Goal: Information Seeking & Learning: Learn about a topic

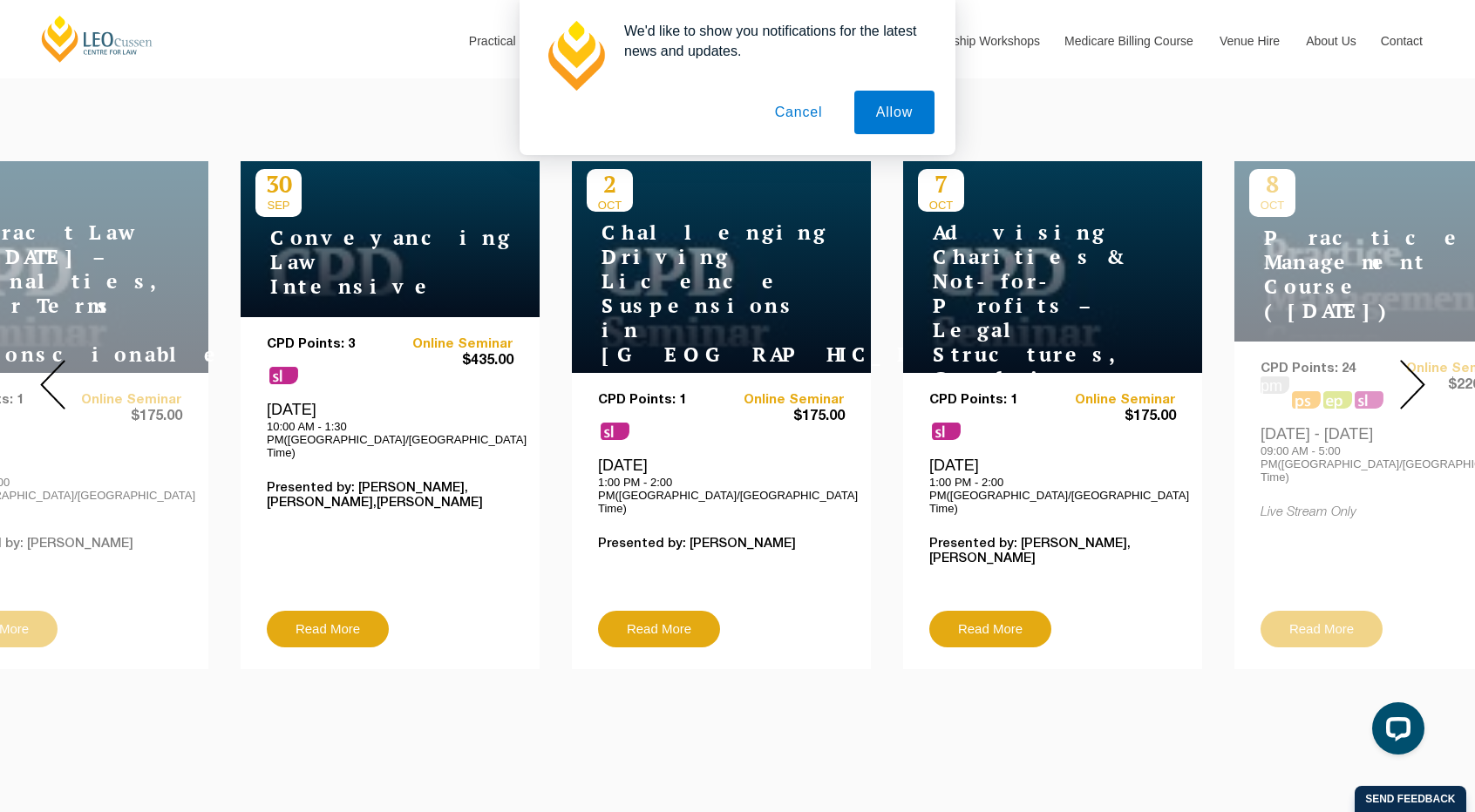
scroll to position [635, 0]
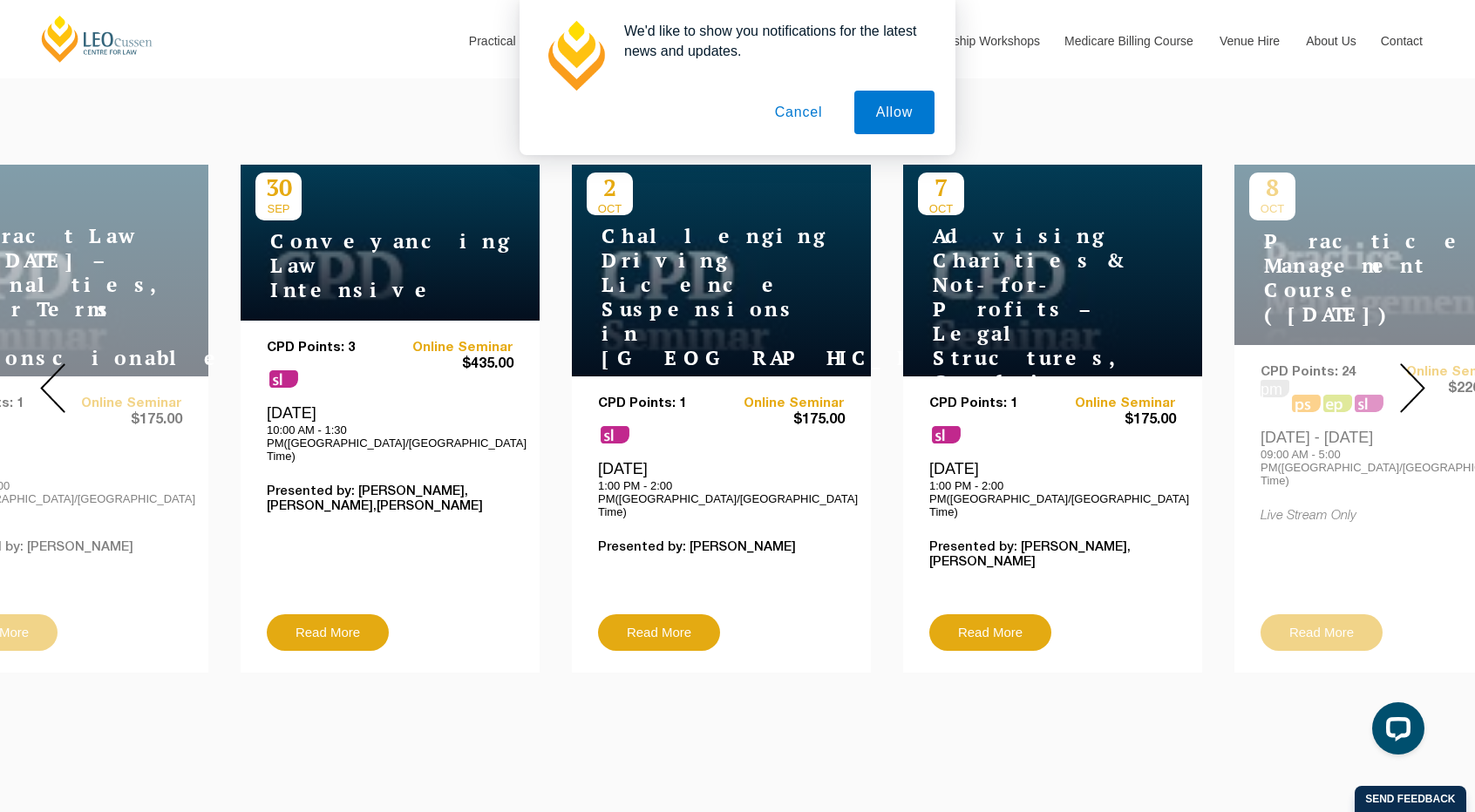
click at [1416, 376] on img at bounding box center [1412, 388] width 25 height 50
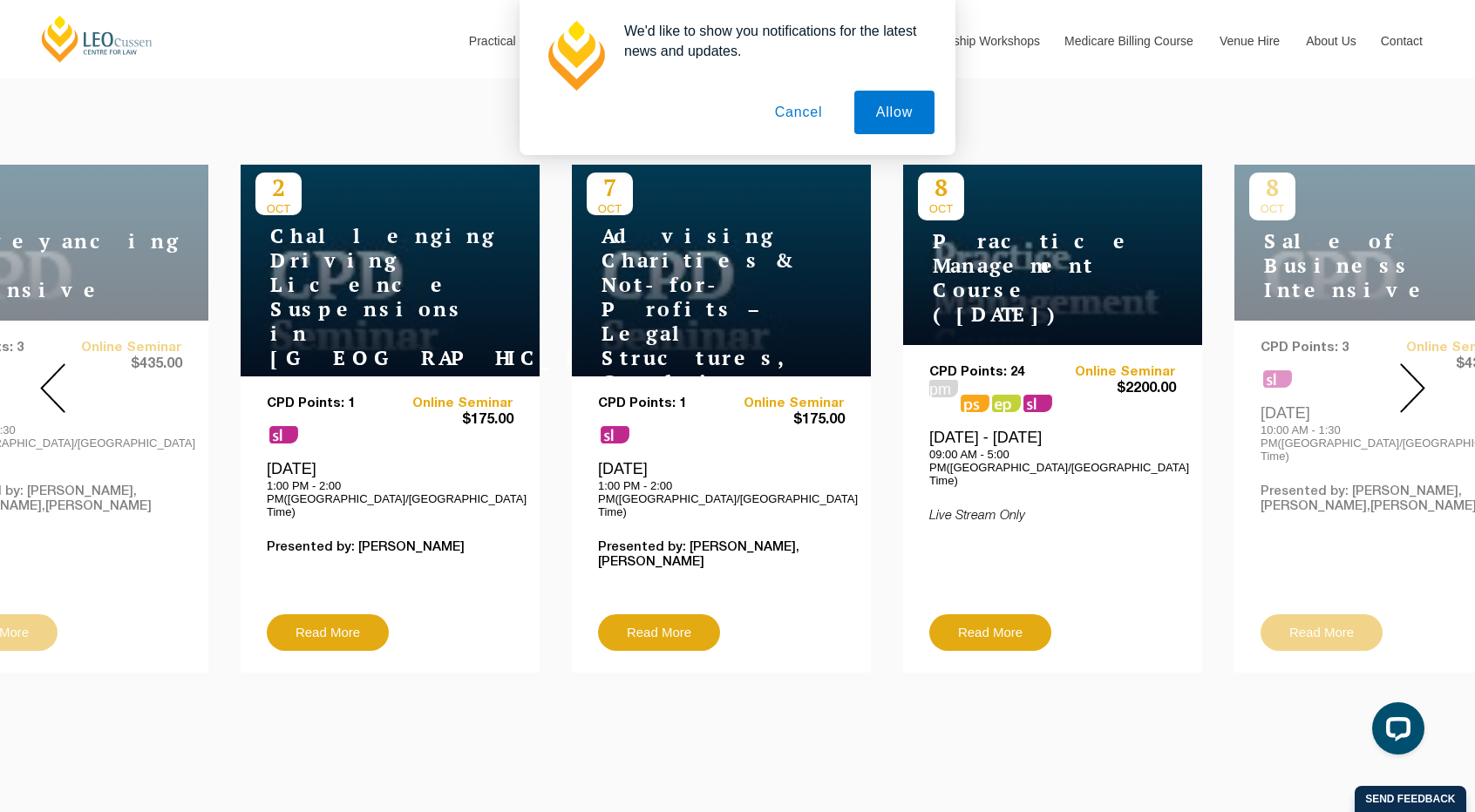
click at [1416, 377] on img at bounding box center [1412, 388] width 25 height 50
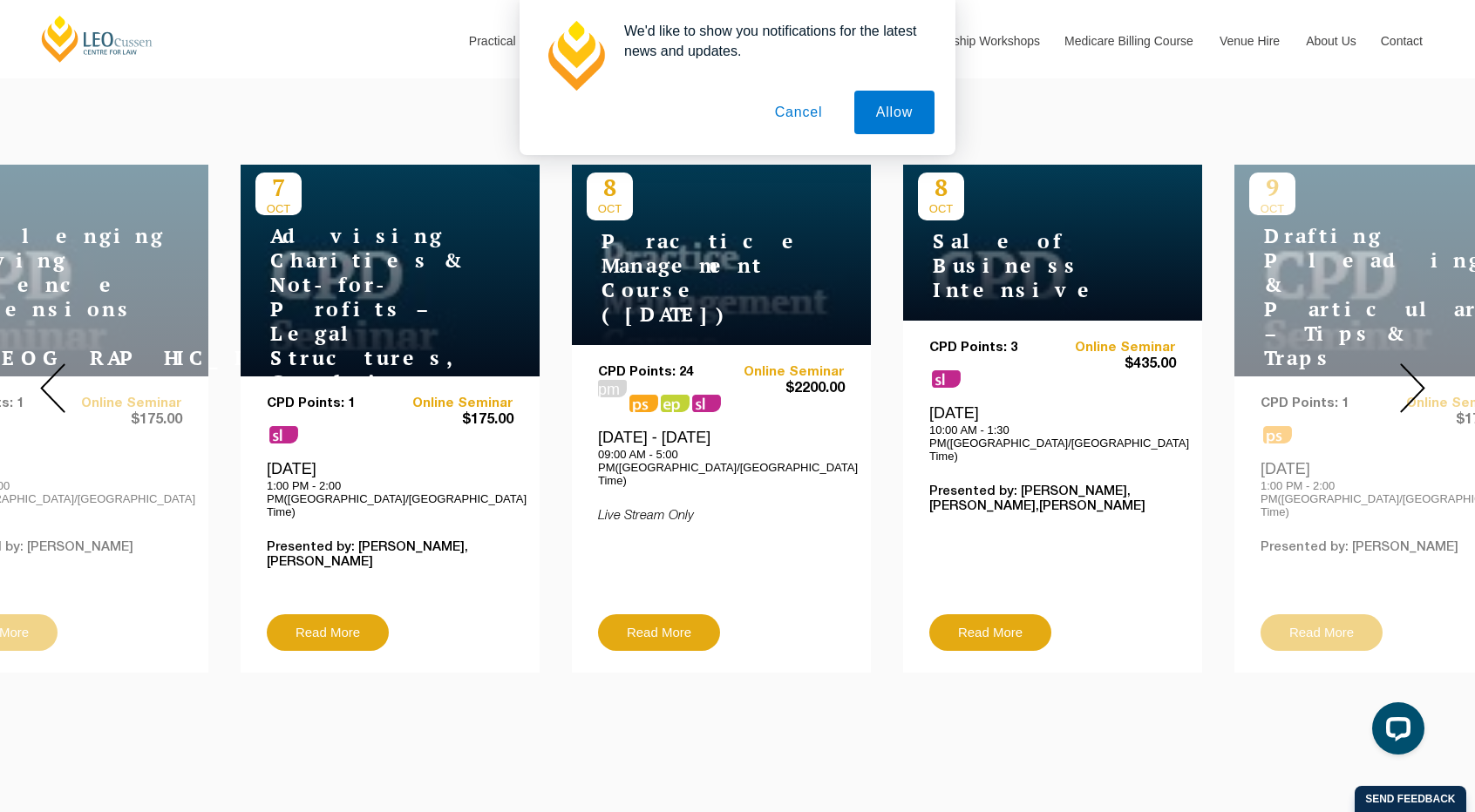
click at [1416, 377] on img at bounding box center [1412, 388] width 25 height 50
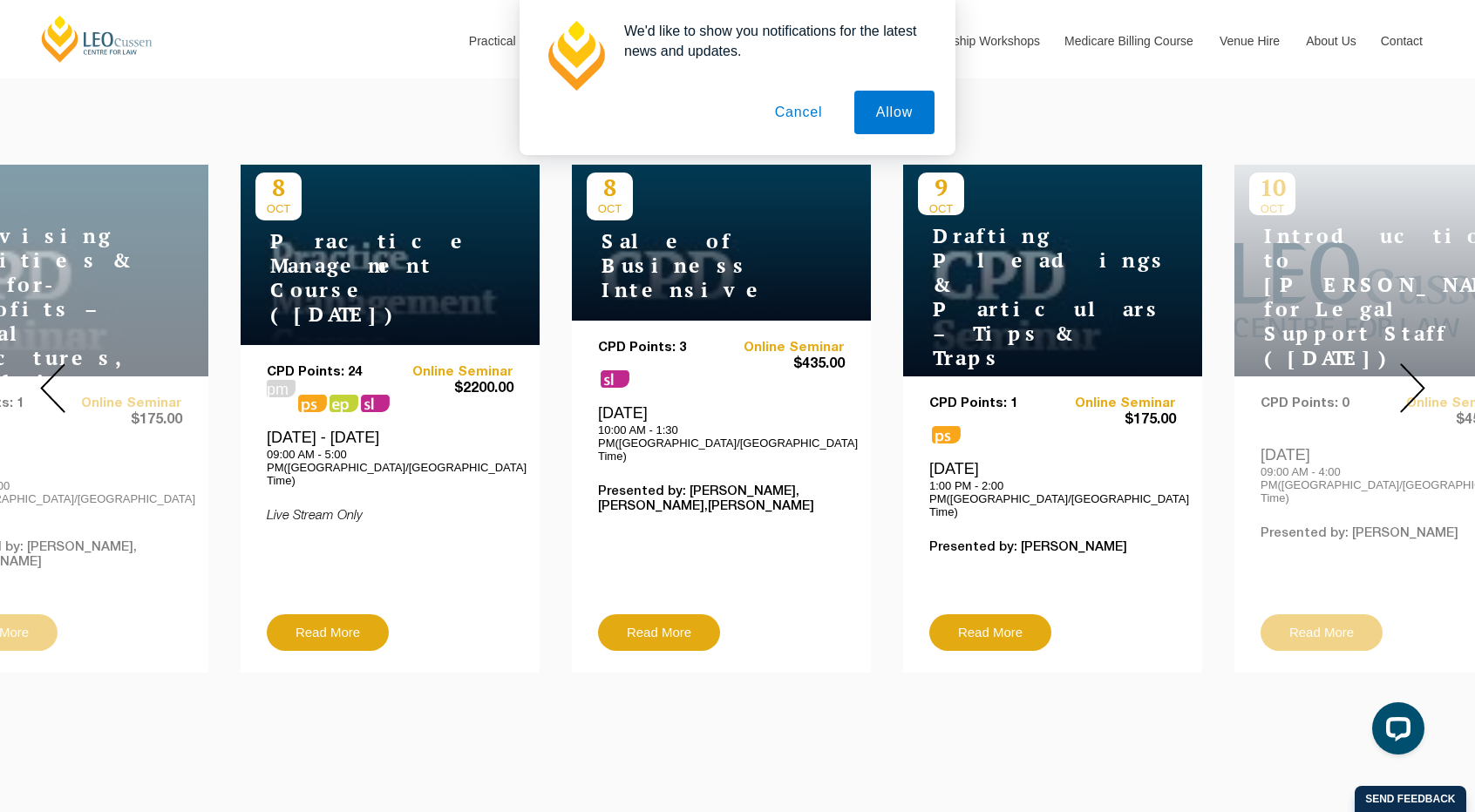
click at [1416, 377] on img at bounding box center [1412, 388] width 25 height 50
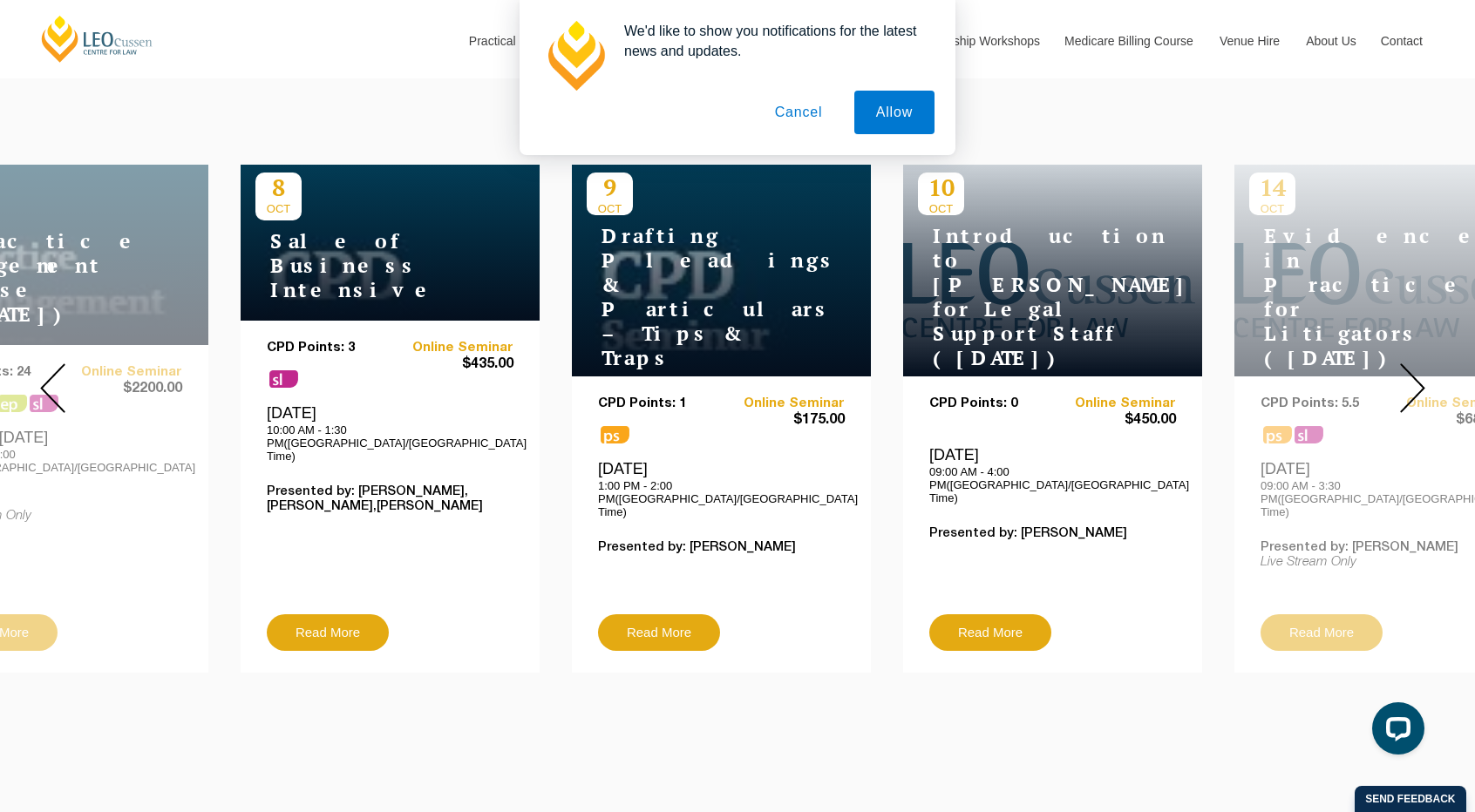
click at [1416, 377] on img at bounding box center [1412, 388] width 25 height 50
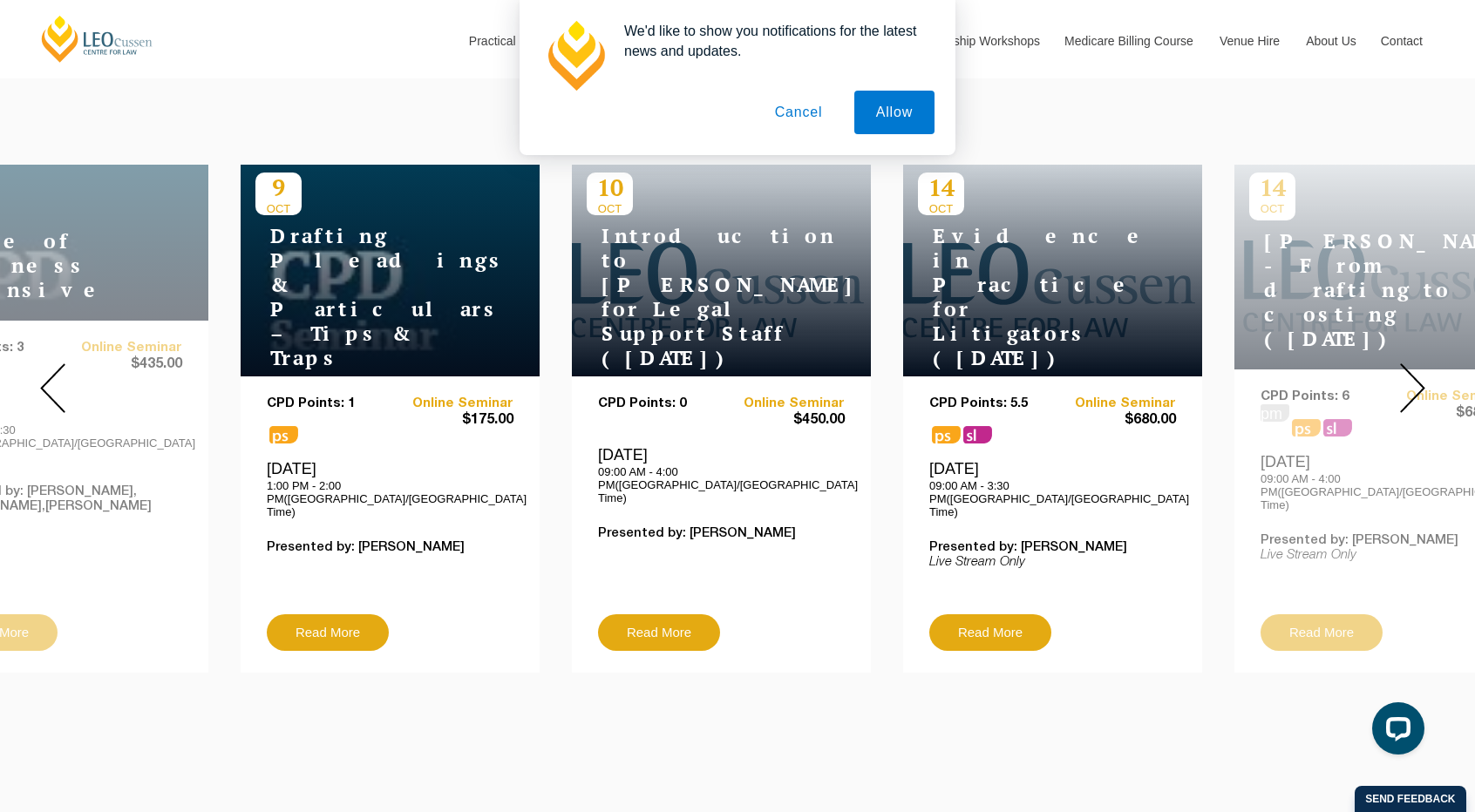
click at [1416, 377] on img at bounding box center [1412, 388] width 25 height 50
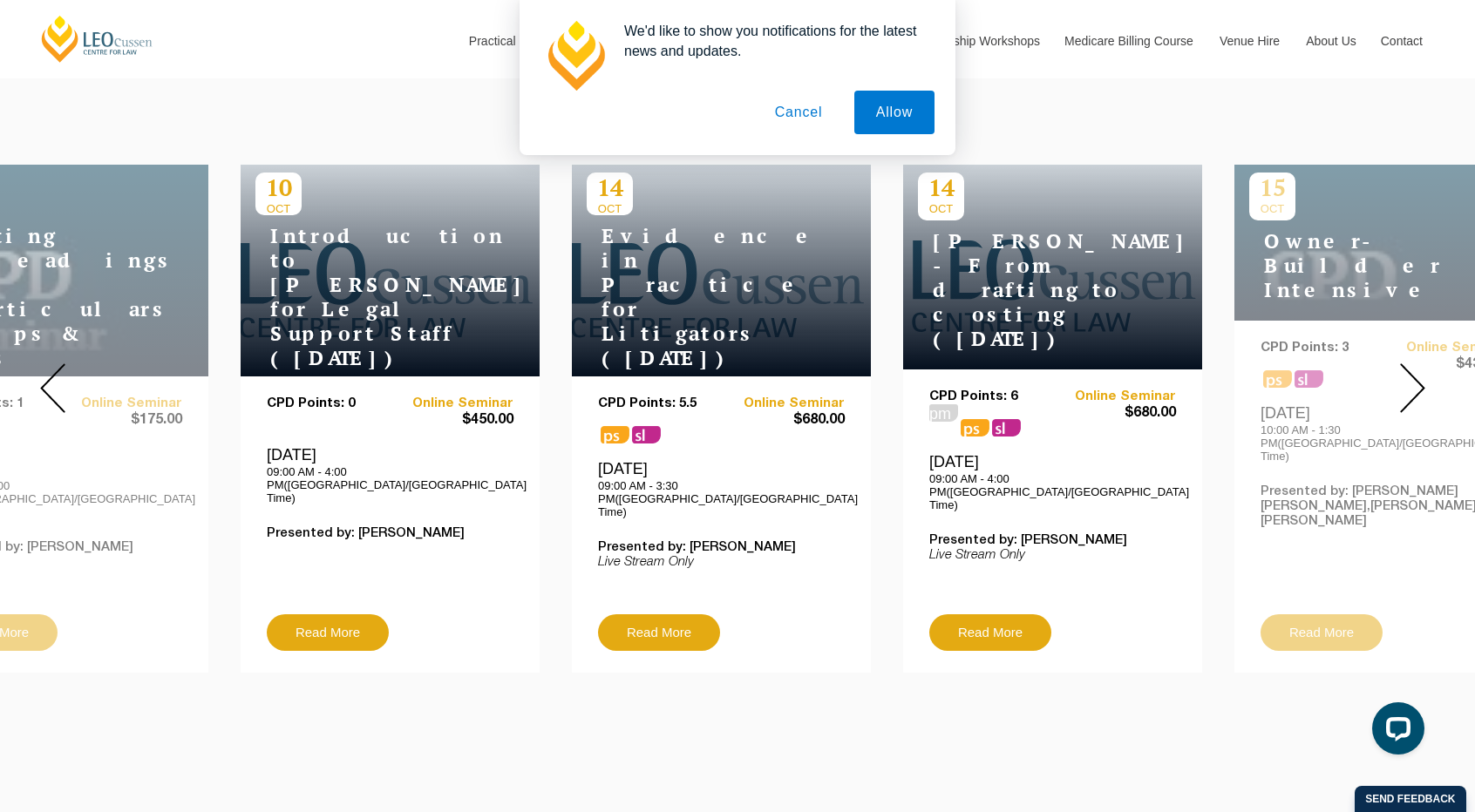
click at [1416, 377] on img at bounding box center [1412, 388] width 25 height 50
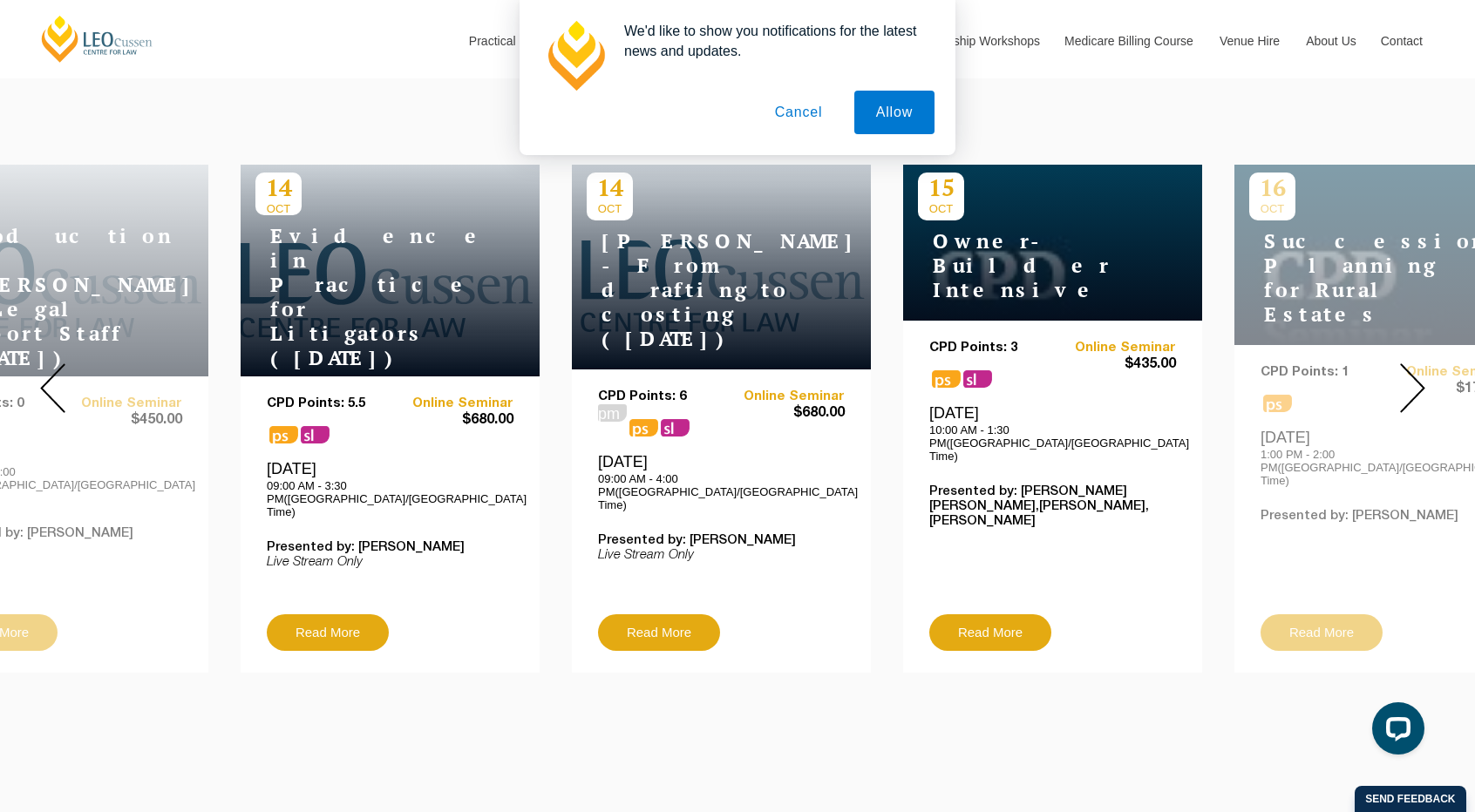
click at [1416, 377] on img at bounding box center [1412, 388] width 25 height 50
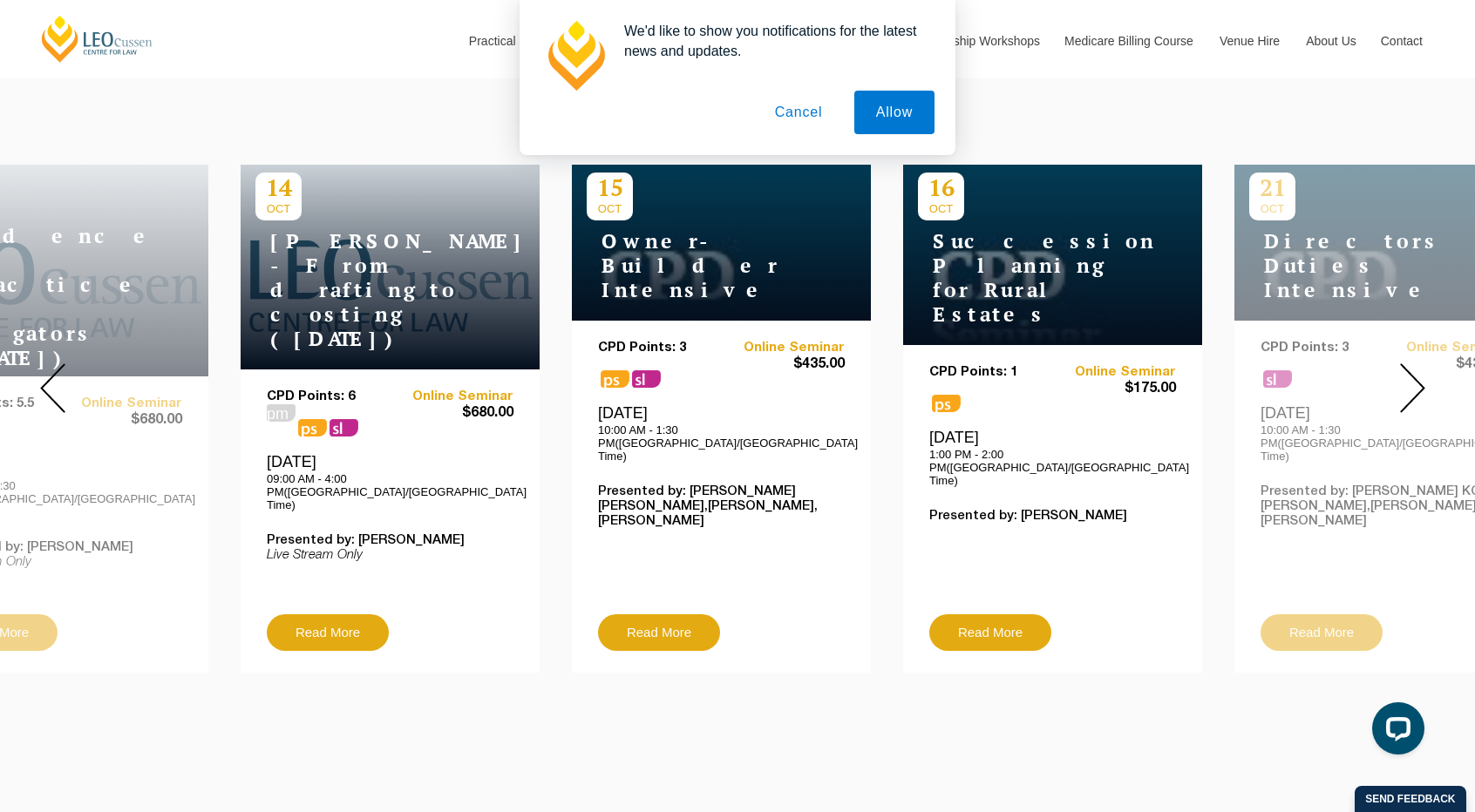
click at [1416, 377] on img at bounding box center [1412, 388] width 25 height 50
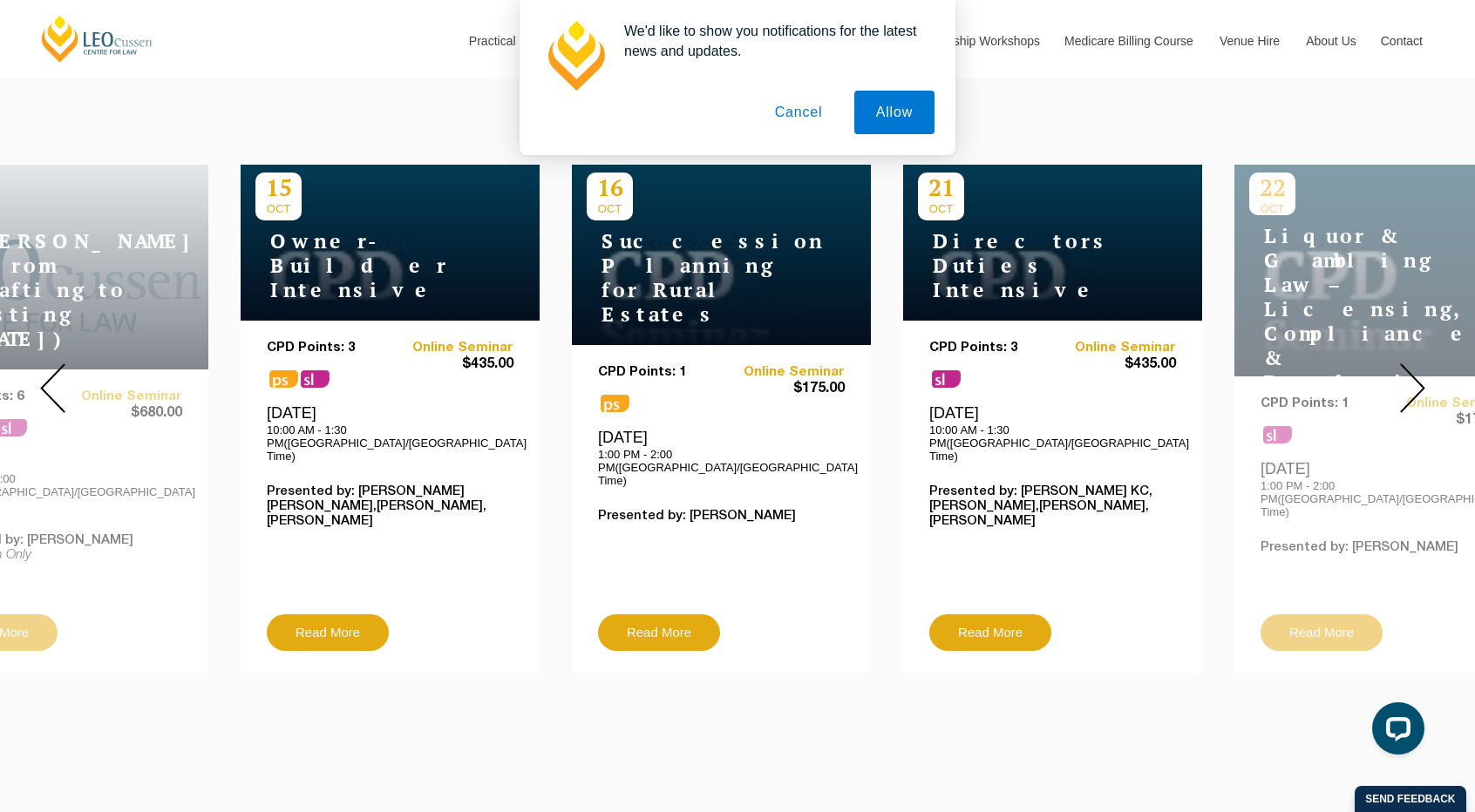
click at [1416, 377] on img at bounding box center [1412, 388] width 25 height 50
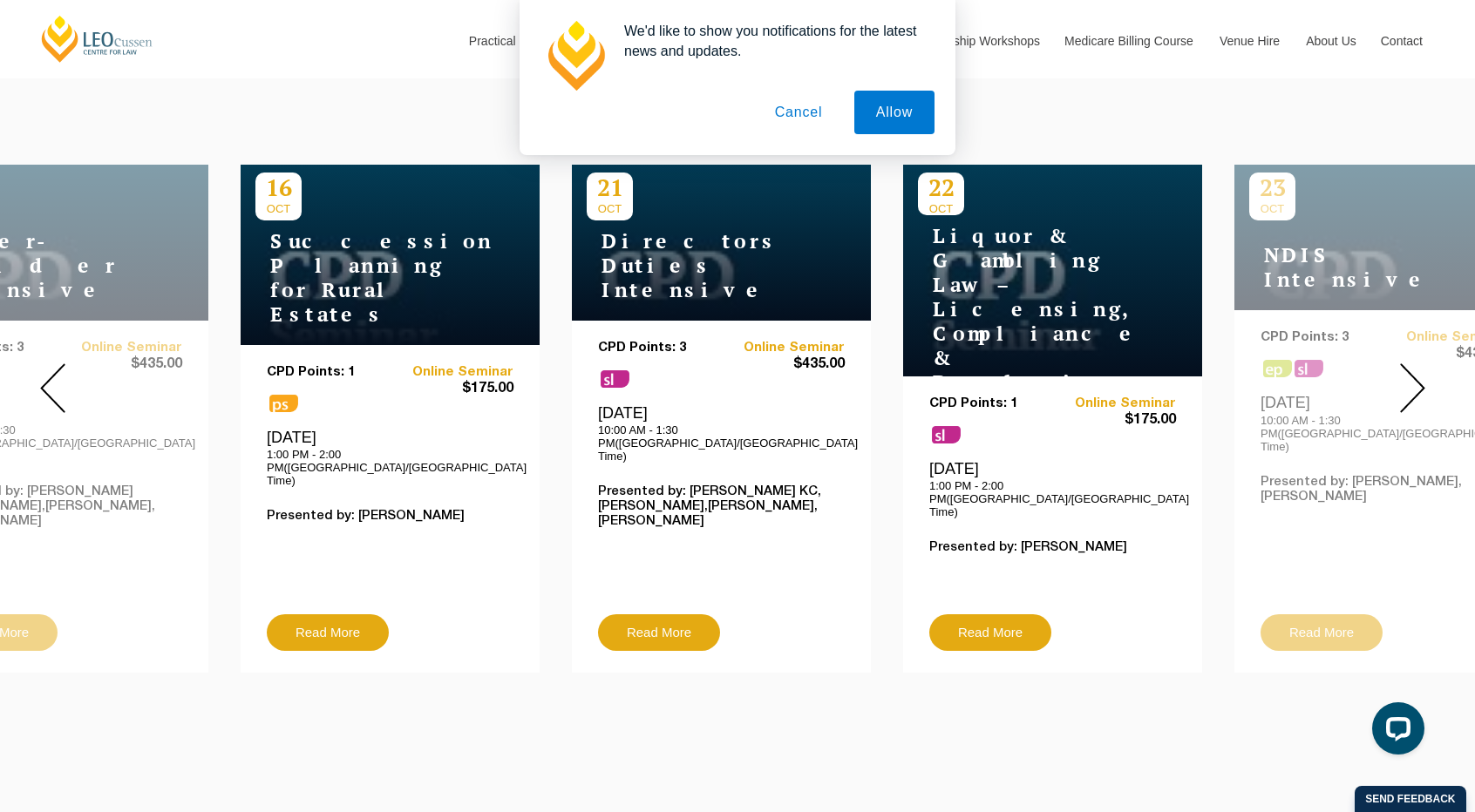
click at [1416, 377] on img at bounding box center [1412, 388] width 25 height 50
